Goal: Information Seeking & Learning: Learn about a topic

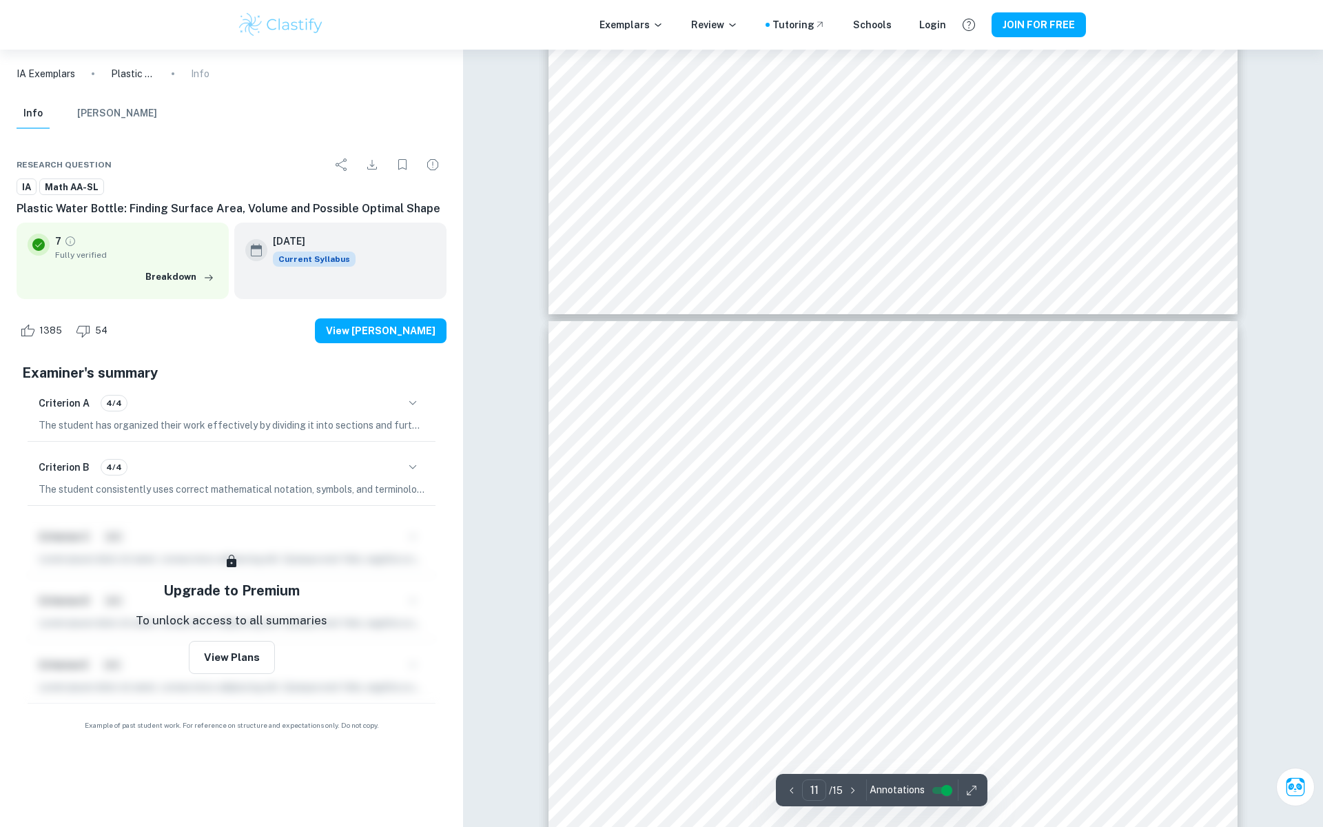
scroll to position [10097, 0]
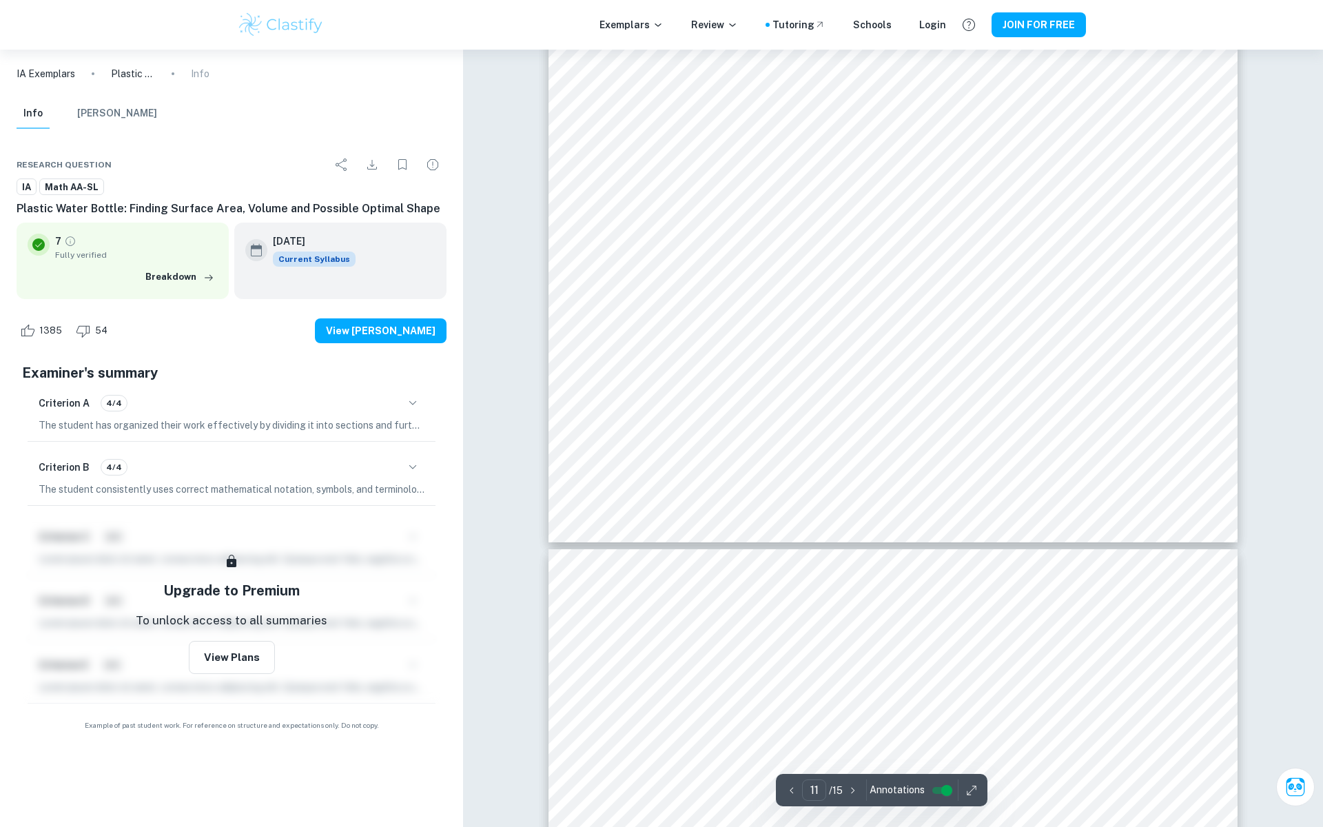
type input "12"
